Goal: Task Accomplishment & Management: Use online tool/utility

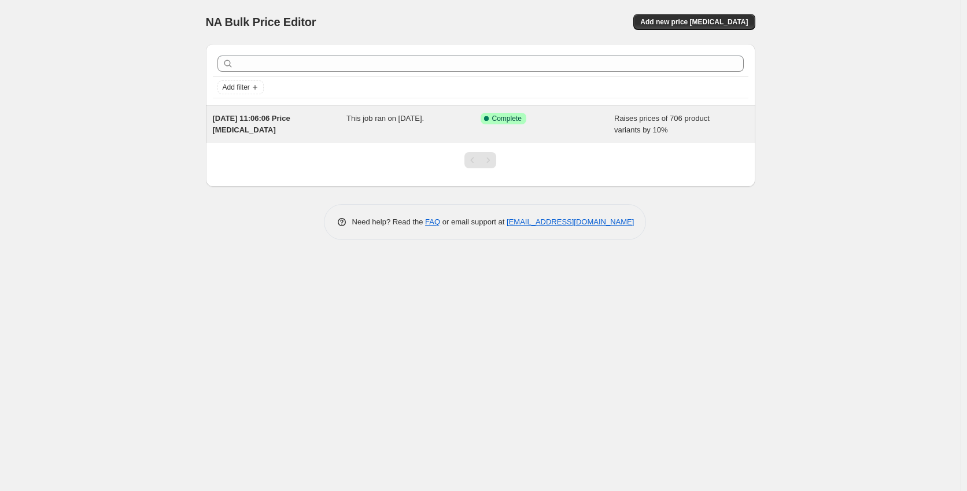
click at [283, 123] on div "[DATE] 11:06:06 Price [MEDICAL_DATA]" at bounding box center [280, 124] width 134 height 23
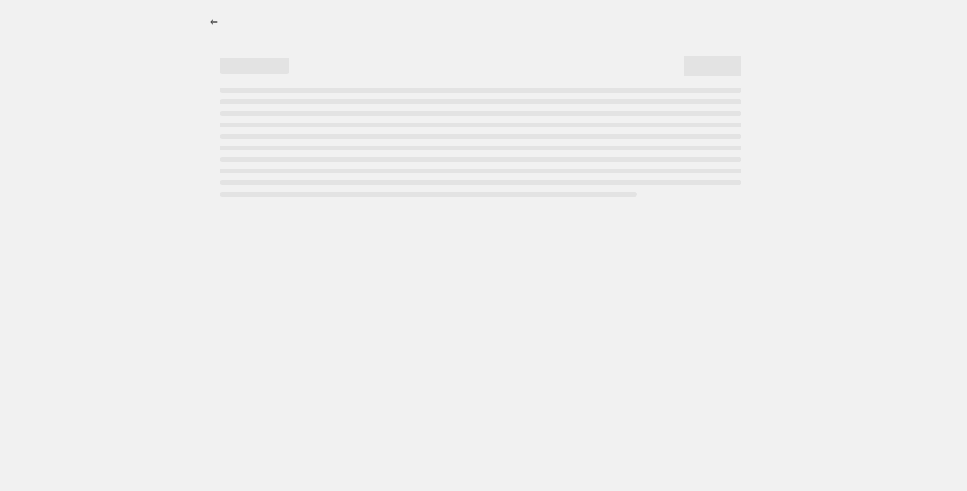
select select "percentage"
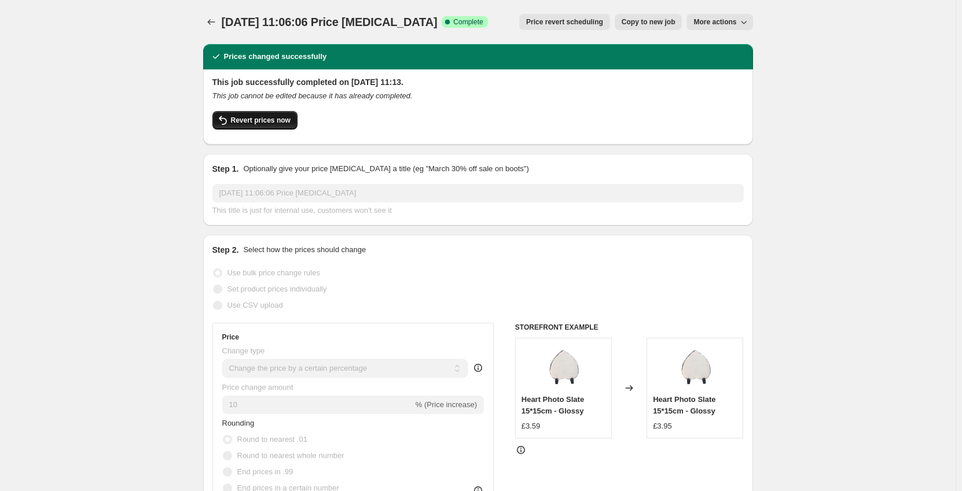
click at [266, 123] on span "Revert prices now" at bounding box center [261, 120] width 60 height 9
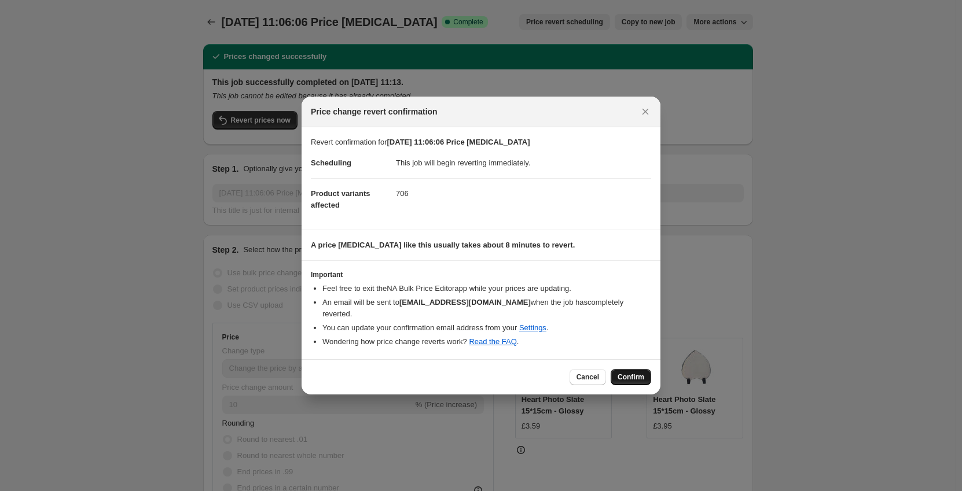
click at [645, 375] on button "Confirm" at bounding box center [630, 377] width 40 height 16
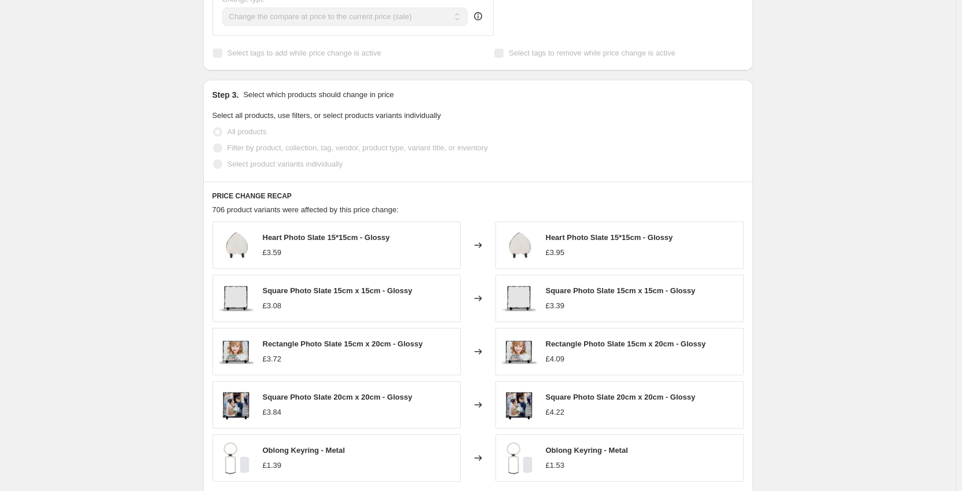
scroll to position [578, 0]
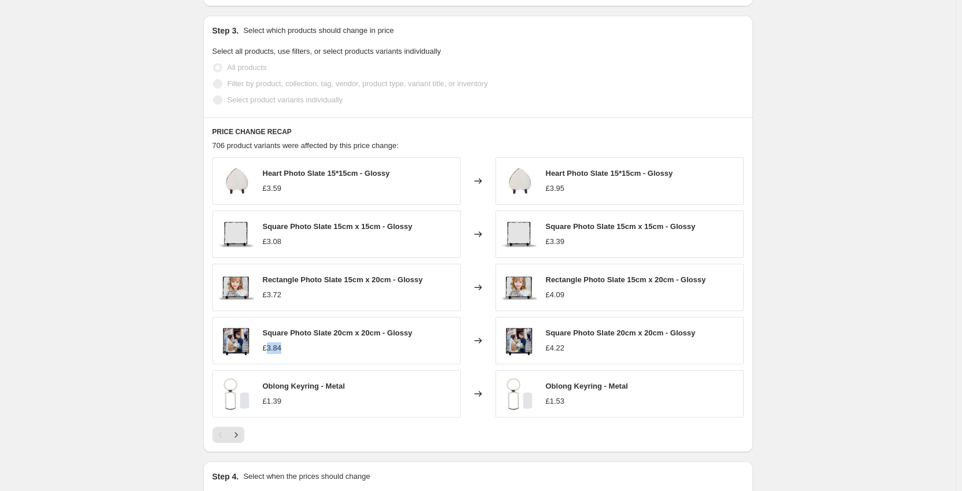
drag, startPoint x: 287, startPoint y: 350, endPoint x: 271, endPoint y: 342, distance: 18.1
click at [271, 342] on div "Square Photo Slate 20cm x 20cm - Glossy £3.84" at bounding box center [338, 340] width 150 height 27
drag, startPoint x: 422, startPoint y: 329, endPoint x: 266, endPoint y: 337, distance: 155.8
click at [266, 337] on div "Square Photo Slate 20cm x 20cm - Glossy £3.84" at bounding box center [336, 340] width 248 height 47
copy span "Square Photo Slate 20cm x 20cm - Glossy"
